Goal: Information Seeking & Learning: Find specific page/section

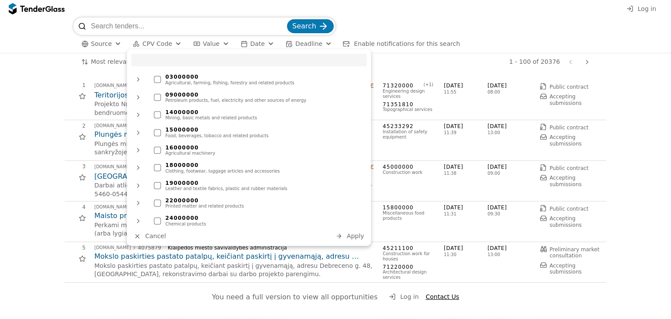
click at [174, 44] on div "button" at bounding box center [178, 44] width 31 height 30
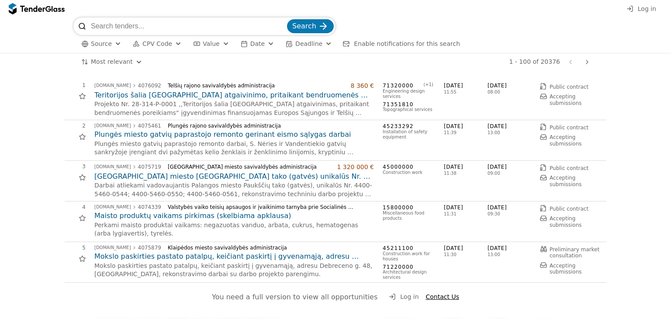
click at [172, 44] on div "button" at bounding box center [178, 44] width 31 height 30
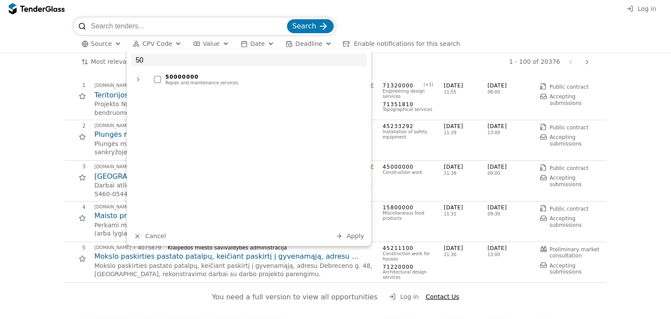
type input "50"
click at [157, 81] on div at bounding box center [157, 79] width 7 height 7
click at [142, 81] on div at bounding box center [138, 79] width 21 height 23
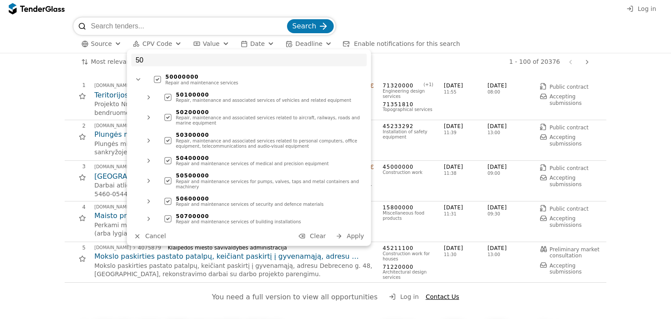
click at [154, 75] on div "50000000 Repair and maintenance services" at bounding box center [258, 80] width 217 height 16
click at [150, 117] on div at bounding box center [148, 117] width 21 height 23
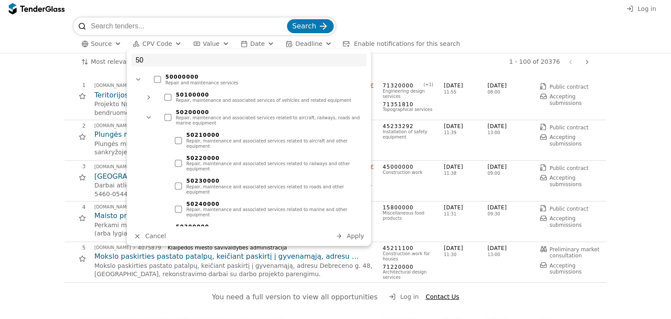
click at [178, 206] on div at bounding box center [178, 209] width 7 height 7
drag, startPoint x: 35, startPoint y: 154, endPoint x: 138, endPoint y: 107, distance: 113.1
